Goal: Find specific page/section: Find specific page/section

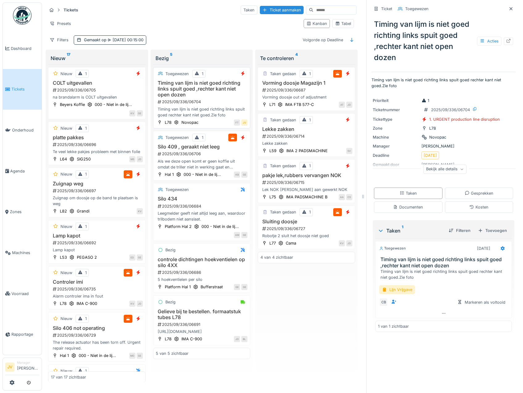
click at [240, 97] on h3 "Timing van lijm is niet goed richting links spuit goed ,rechter kant niet open …" at bounding box center [202, 89] width 92 height 18
click at [509, 9] on icon at bounding box center [510, 8] width 3 height 3
